Goal: Information Seeking & Learning: Learn about a topic

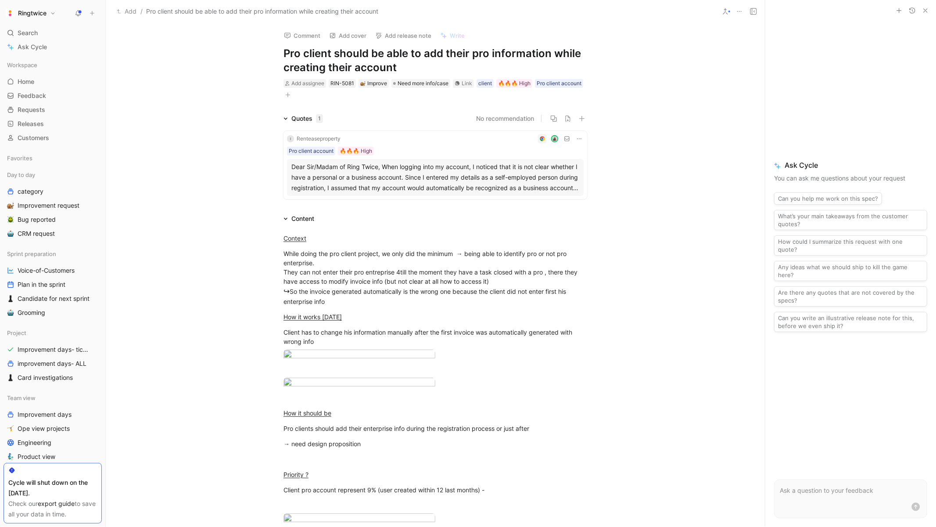
click at [464, 51] on h1 "Pro client should be able to add their pro information while creating their acc…" at bounding box center [435, 61] width 304 height 28
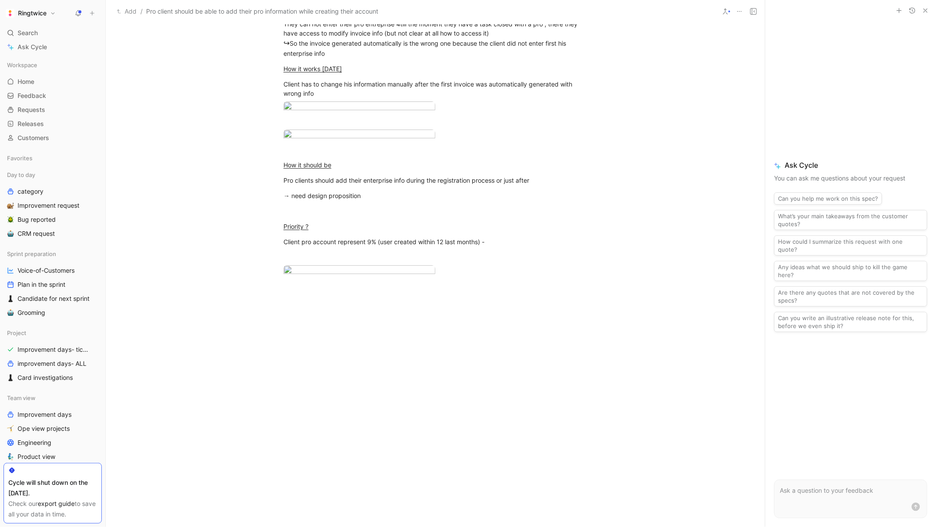
scroll to position [435, 0]
click at [408, 237] on div "Client pro account represent 9% (user created within 12 last months) -" at bounding box center [435, 241] width 304 height 9
click at [327, 217] on body "Ringtwice Search ⌘ K Ask Cycle Workspace Home G then H Feedback G then F Reques…" at bounding box center [468, 263] width 936 height 527
click at [855, 526] on div at bounding box center [468, 527] width 936 height 0
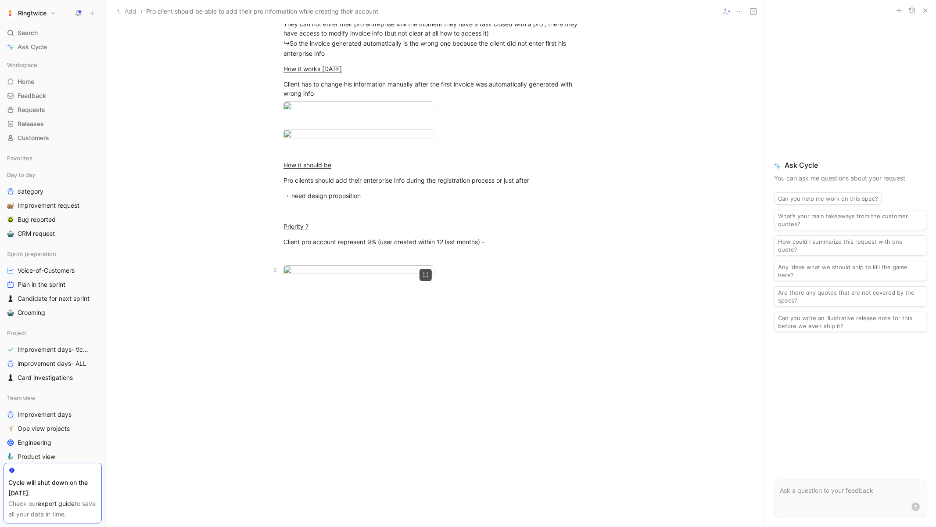
click at [318, 290] on body "Ringtwice Search ⌘ K Ask Cycle Workspace Home G then H Feedback G then F Reques…" at bounding box center [468, 263] width 936 height 527
click at [552, 435] on img at bounding box center [468, 263] width 936 height 527
click at [548, 414] on div at bounding box center [435, 363] width 659 height 158
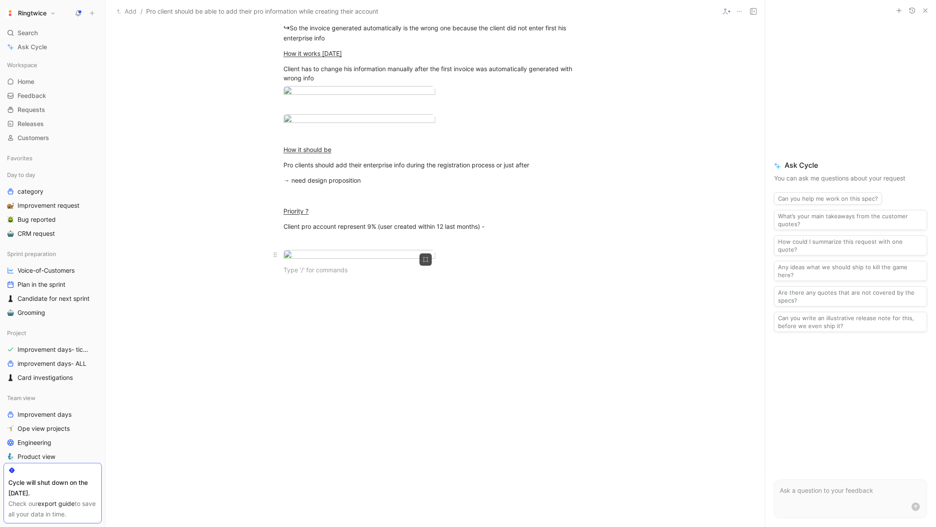
click at [350, 253] on body "Ringtwice Search ⌘ K Ask Cycle Workspace Home G then H Feedback G then F Reques…" at bounding box center [468, 263] width 936 height 527
click at [883, 526] on div at bounding box center [468, 527] width 936 height 0
click at [473, 250] on div at bounding box center [435, 256] width 304 height 12
click at [32, 125] on span "Releases" at bounding box center [31, 123] width 26 height 9
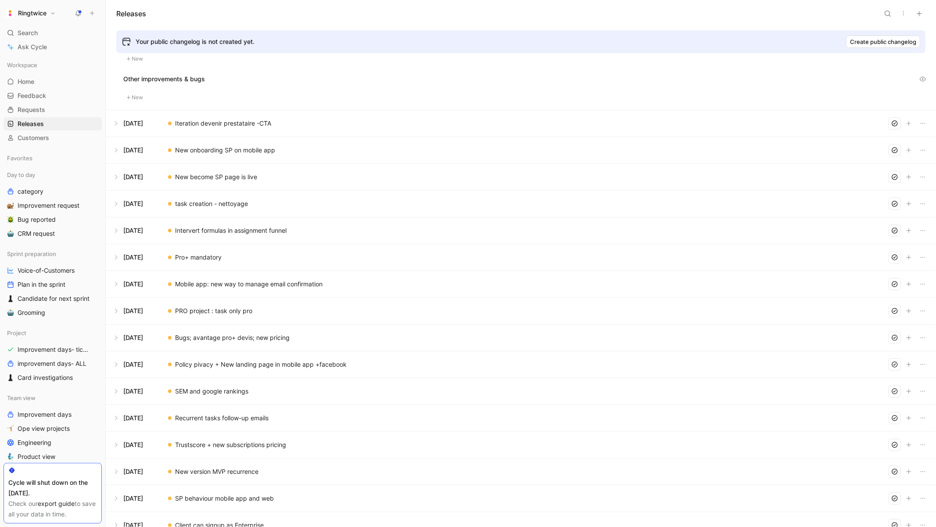
scroll to position [121, 0]
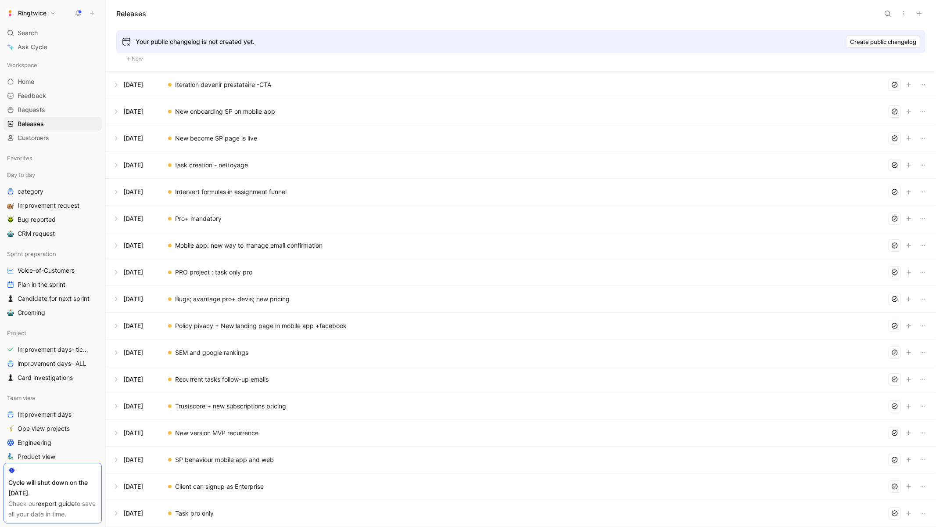
click at [240, 269] on button at bounding box center [520, 272] width 829 height 26
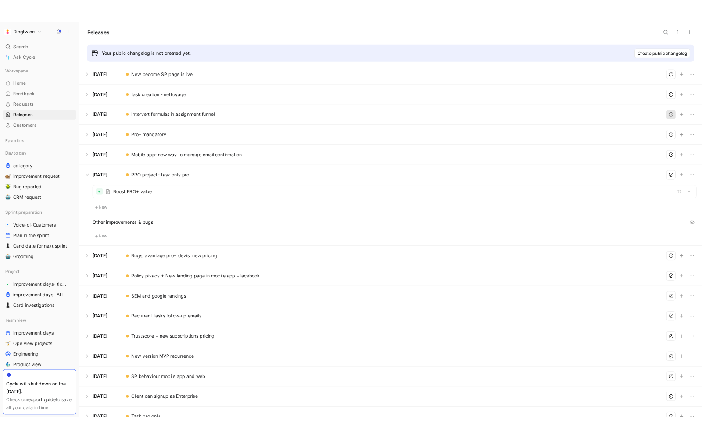
scroll to position [203, 0]
